Goal: Navigation & Orientation: Find specific page/section

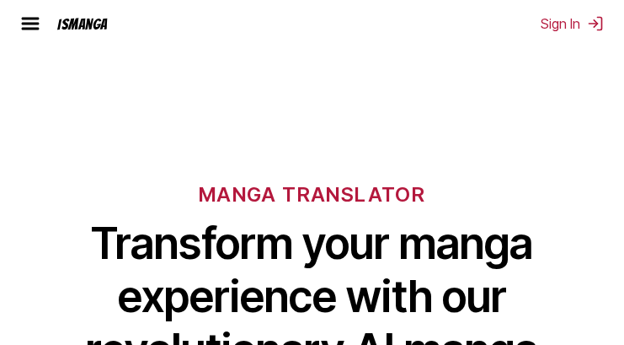
click at [97, 26] on div "IsManga" at bounding box center [82, 24] width 51 height 16
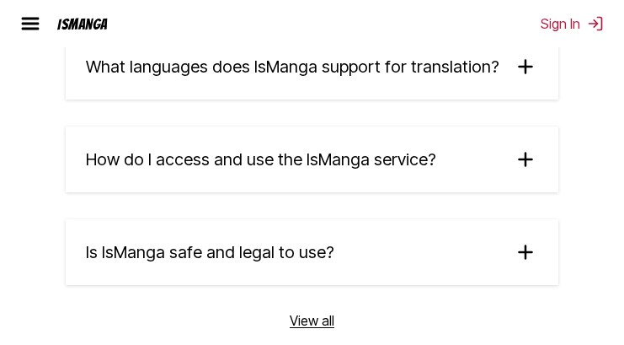
scroll to position [4913, 0]
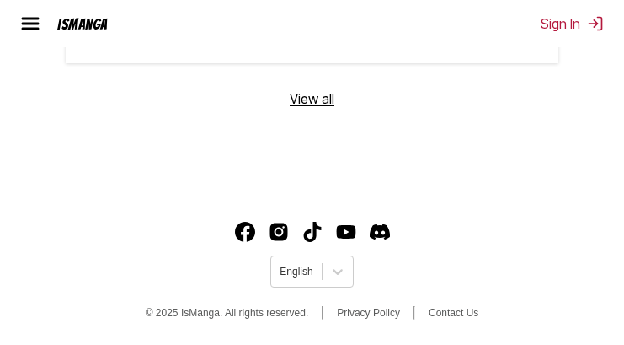
click at [95, 20] on div "IsManga" at bounding box center [82, 24] width 51 height 16
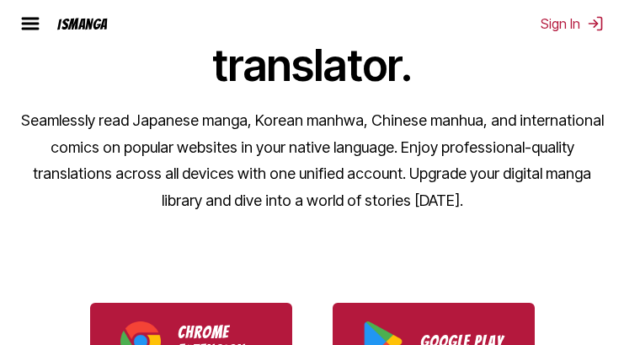
scroll to position [0, 0]
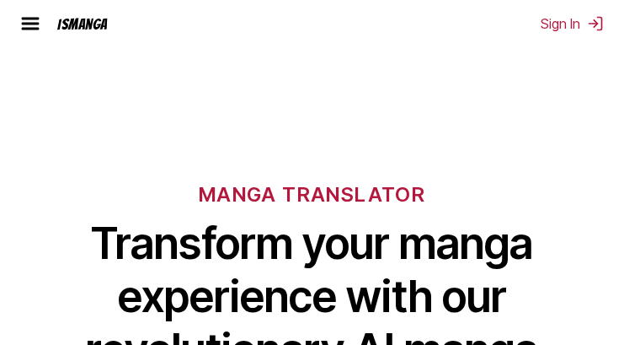
click at [84, 20] on div "IsManga" at bounding box center [82, 24] width 51 height 16
click at [87, 26] on div "IsManga" at bounding box center [82, 24] width 51 height 16
click at [27, 21] on img at bounding box center [30, 23] width 20 height 20
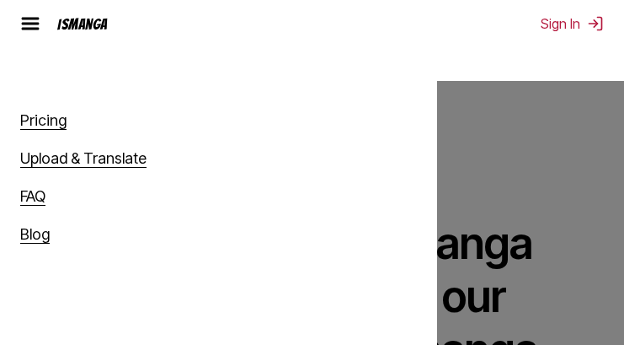
click at [113, 164] on link "Upload & Translate" at bounding box center [83, 158] width 126 height 19
